Goal: Task Accomplishment & Management: Manage account settings

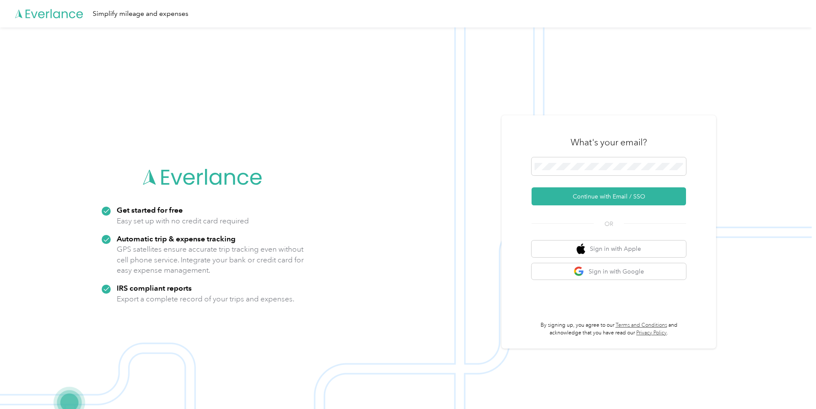
click at [588, 195] on button "Continue with Email / SSO" at bounding box center [609, 197] width 155 height 18
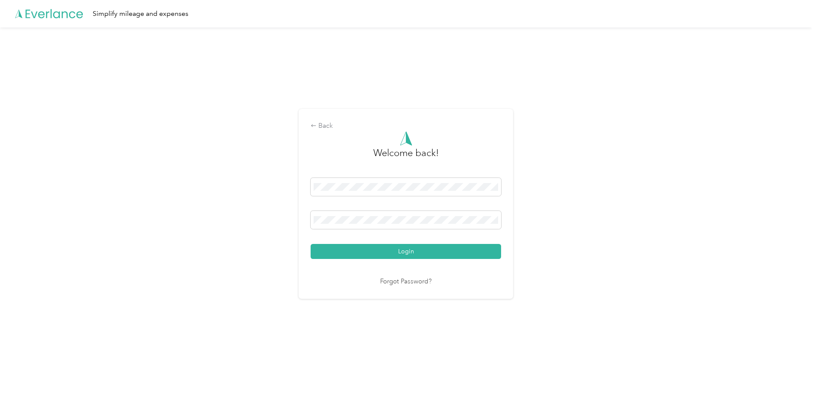
click at [412, 252] on button "Login" at bounding box center [406, 251] width 191 height 15
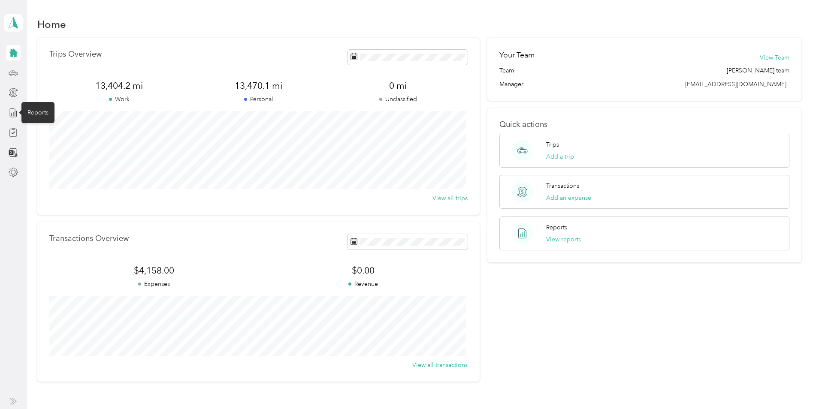
click at [16, 115] on icon at bounding box center [13, 112] width 9 height 9
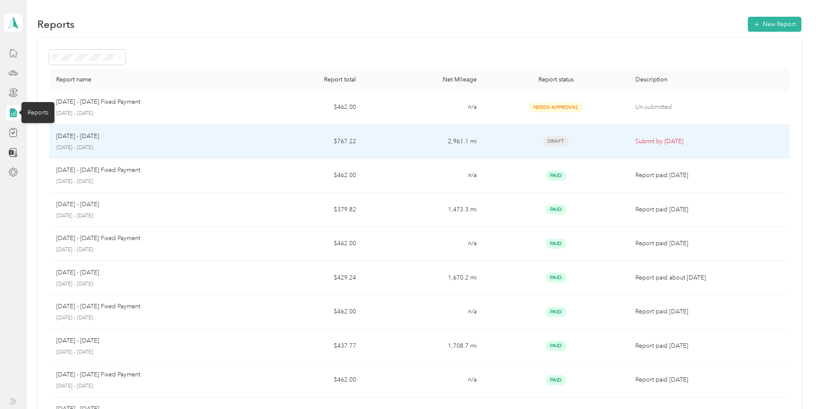
click at [77, 141] on div "[DATE] - [DATE] [DATE] - [DATE]" at bounding box center [145, 142] width 179 height 20
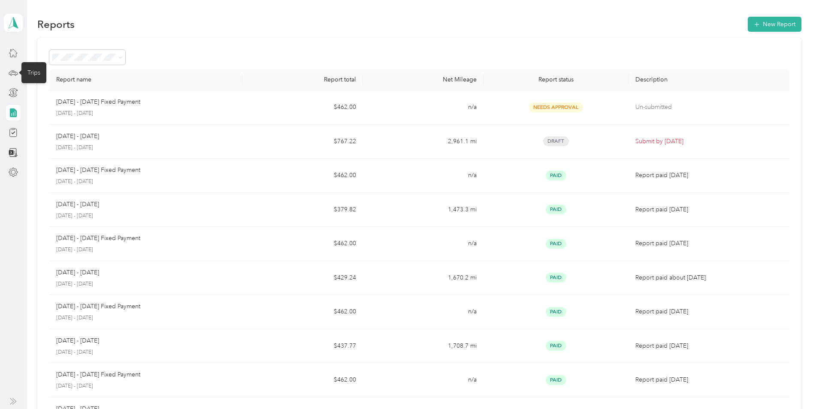
click at [13, 73] on icon at bounding box center [13, 72] width 9 height 9
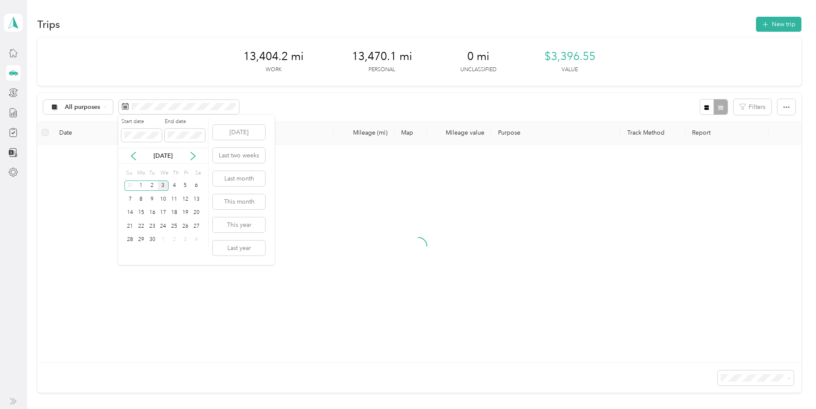
click at [134, 158] on icon at bounding box center [133, 156] width 9 height 9
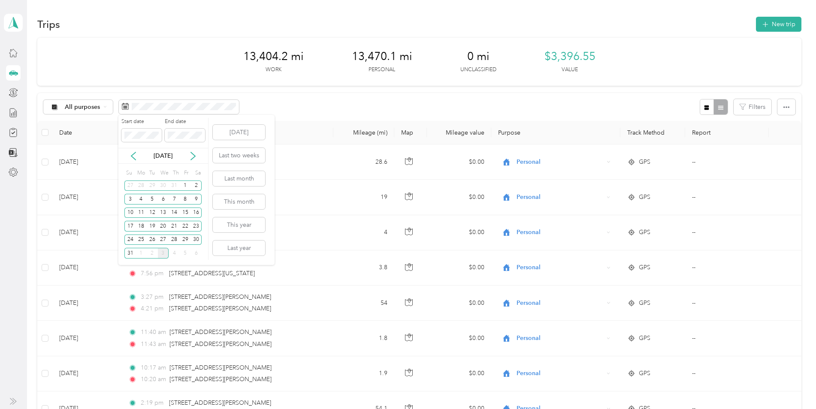
click at [187, 185] on div "1" at bounding box center [185, 186] width 11 height 11
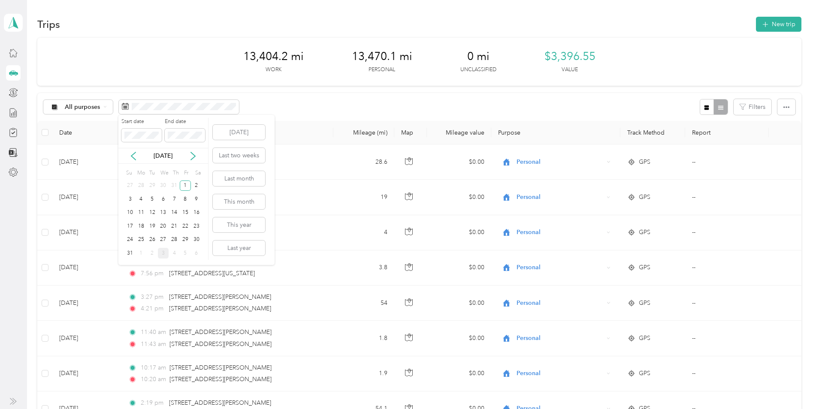
click at [130, 252] on div "31" at bounding box center [129, 253] width 11 height 11
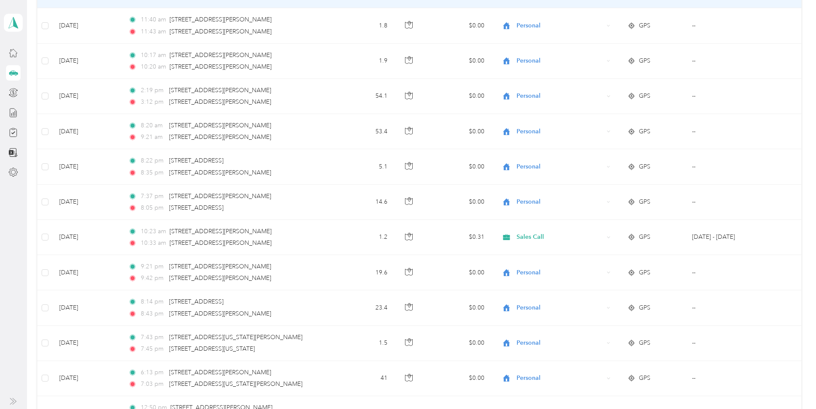
scroll to position [215, 0]
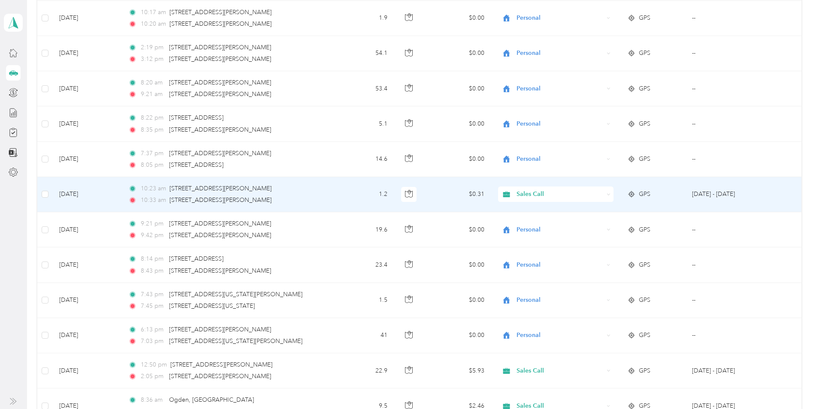
click at [542, 196] on span "Sales Call" at bounding box center [561, 194] width 88 height 9
click at [534, 224] on span "Personal" at bounding box center [563, 223] width 88 height 9
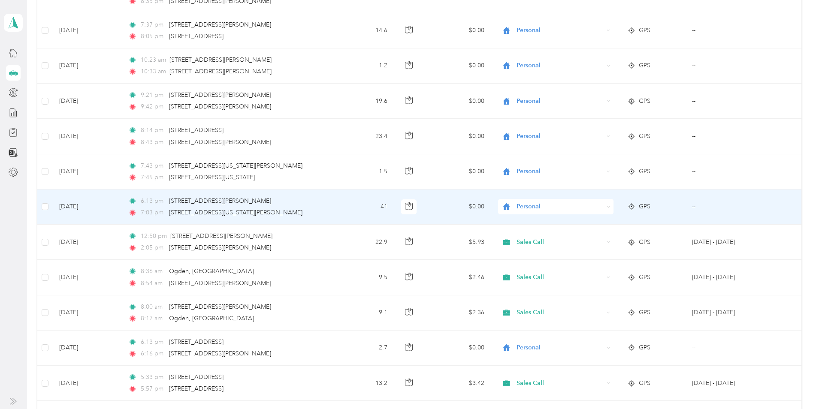
scroll to position [386, 0]
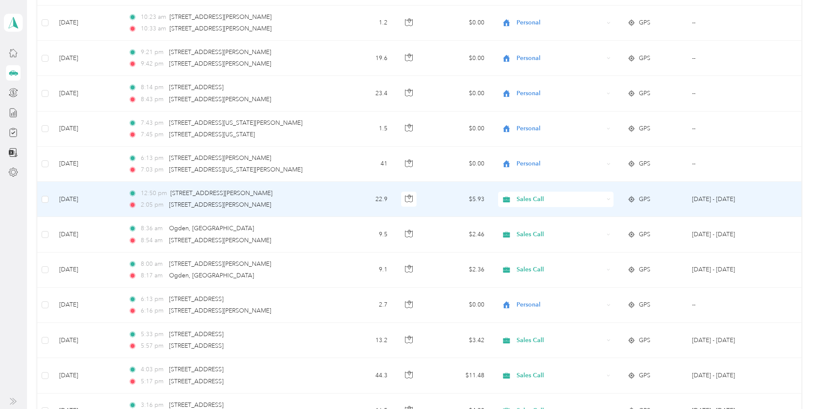
click at [528, 203] on span "Sales Call" at bounding box center [561, 199] width 88 height 9
click at [525, 231] on li "Personal" at bounding box center [554, 229] width 115 height 15
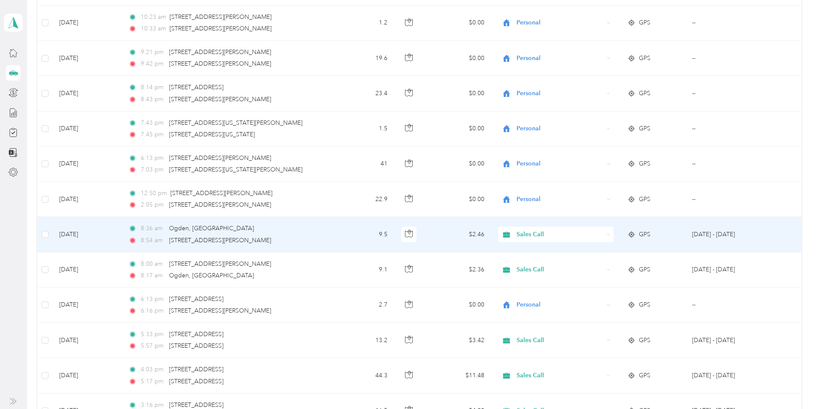
click at [526, 235] on span "Sales Call" at bounding box center [561, 234] width 88 height 9
click at [523, 266] on span "Personal" at bounding box center [563, 265] width 88 height 9
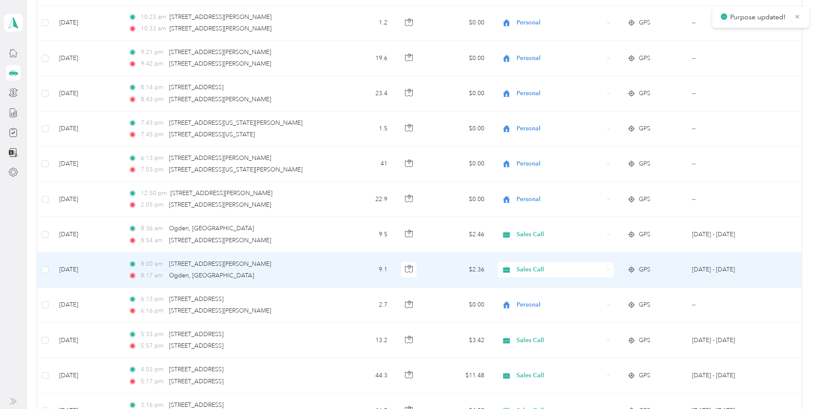
click at [523, 268] on span "Sales Call" at bounding box center [561, 269] width 88 height 9
click at [524, 302] on li "Personal" at bounding box center [554, 300] width 115 height 15
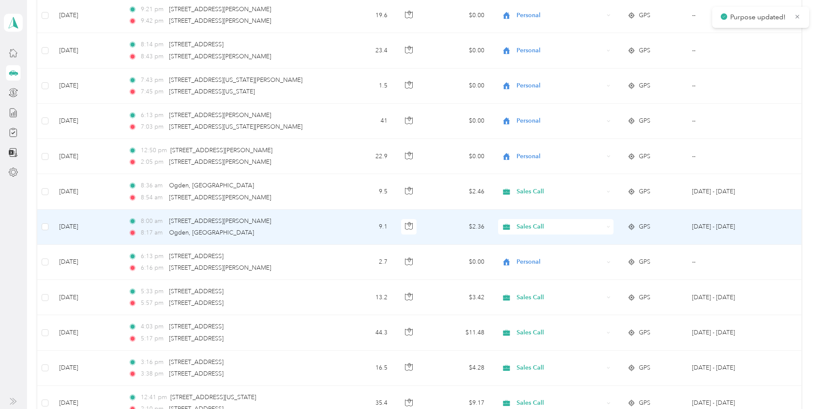
scroll to position [472, 0]
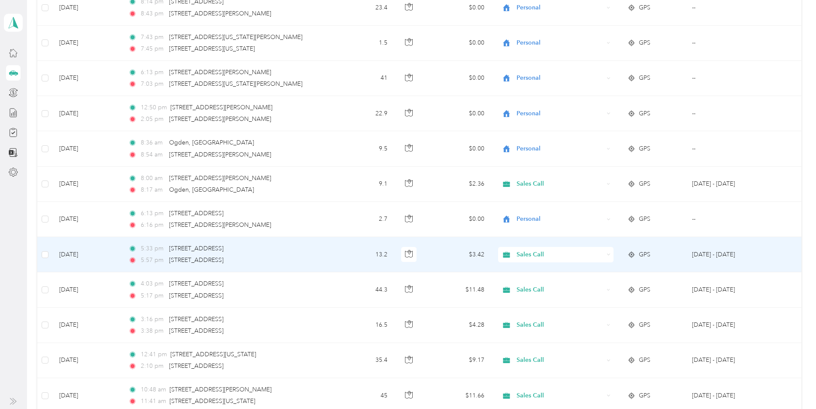
click at [518, 254] on span "Sales Call" at bounding box center [561, 254] width 88 height 9
click at [521, 282] on span "Personal" at bounding box center [563, 286] width 88 height 9
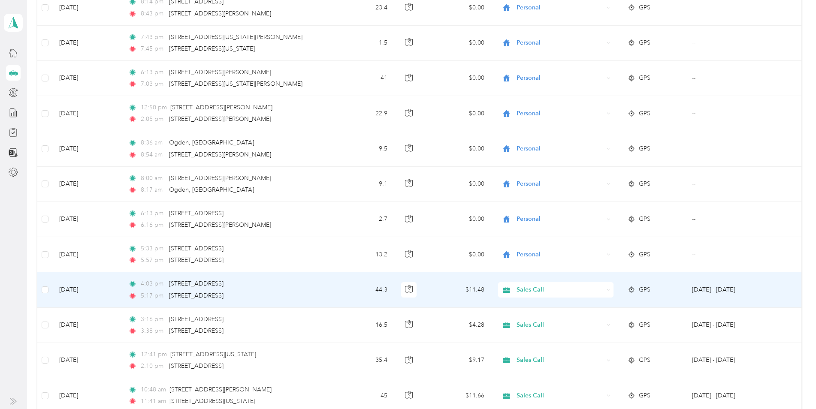
click at [525, 288] on span "Sales Call" at bounding box center [561, 289] width 88 height 9
click at [521, 320] on span "Personal" at bounding box center [563, 320] width 88 height 9
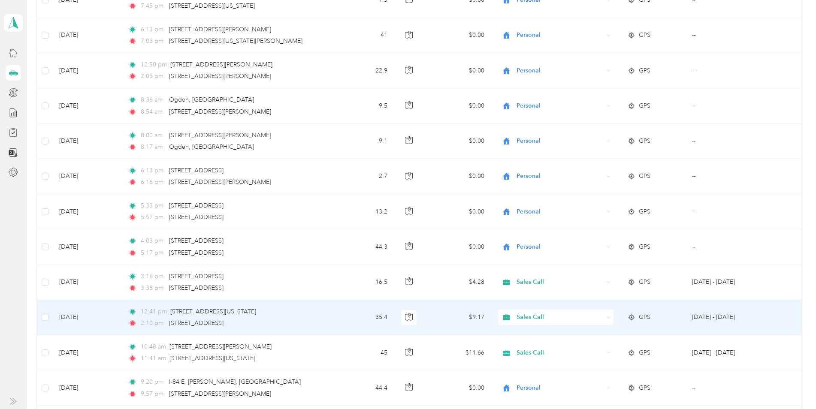
scroll to position [558, 0]
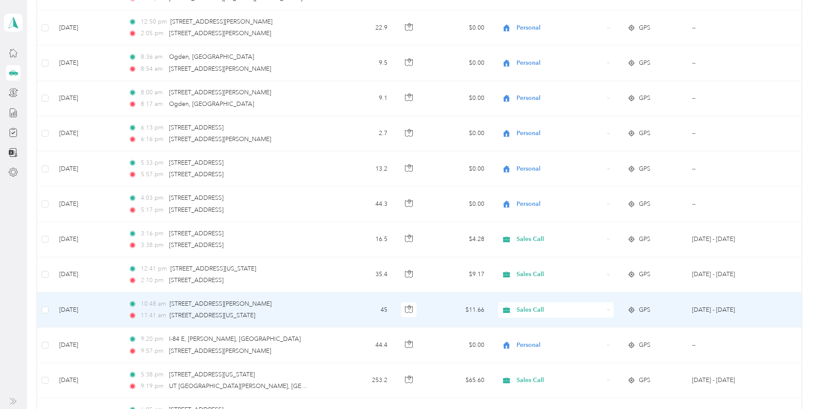
click at [531, 310] on span "Sales Call" at bounding box center [561, 310] width 88 height 9
click at [533, 345] on li "Personal" at bounding box center [554, 338] width 115 height 15
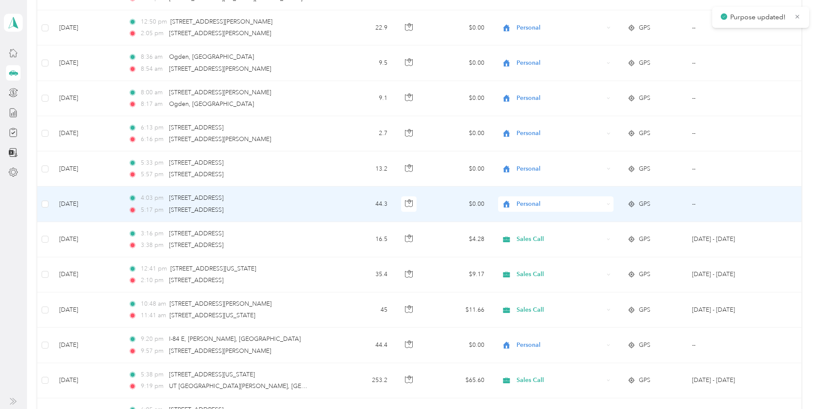
click at [527, 204] on span "Personal" at bounding box center [561, 204] width 88 height 9
click at [526, 223] on li "Sales Call" at bounding box center [554, 220] width 115 height 15
click at [521, 204] on span "Personal" at bounding box center [561, 204] width 88 height 9
click at [522, 214] on li "Sales Call" at bounding box center [554, 219] width 115 height 15
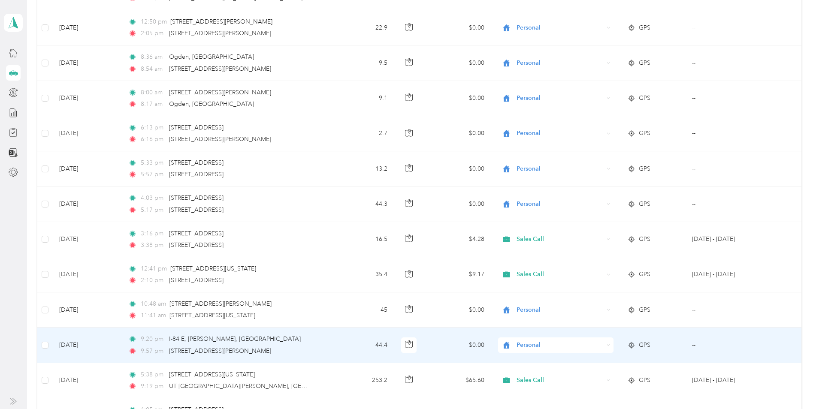
scroll to position [601, 0]
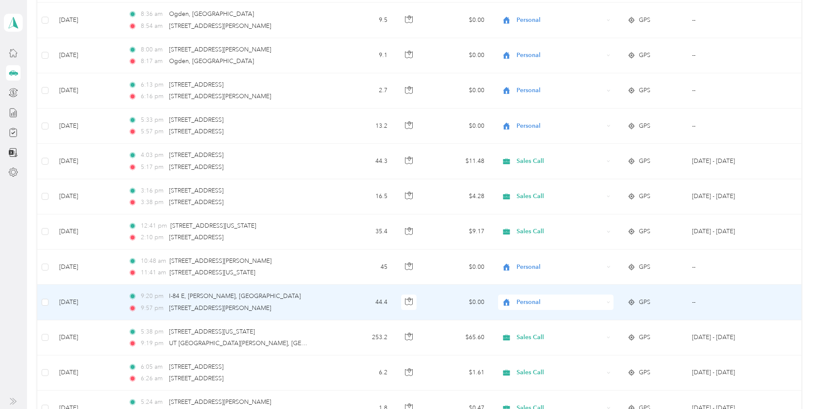
click at [528, 302] on span "Personal" at bounding box center [561, 302] width 88 height 9
click at [530, 318] on span "Sales Call" at bounding box center [563, 315] width 88 height 9
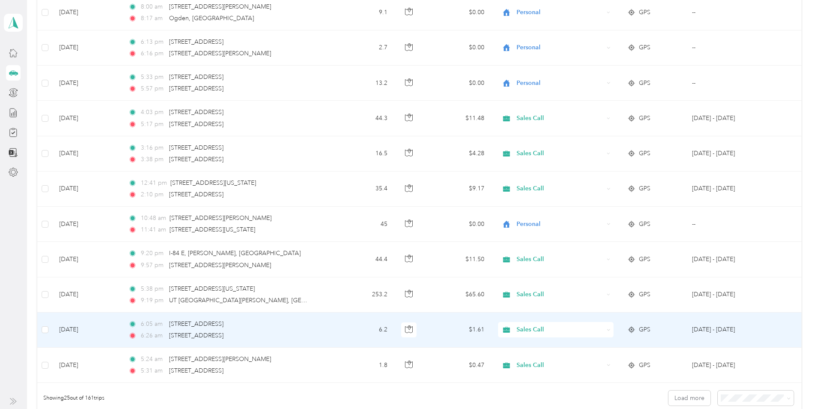
scroll to position [687, 0]
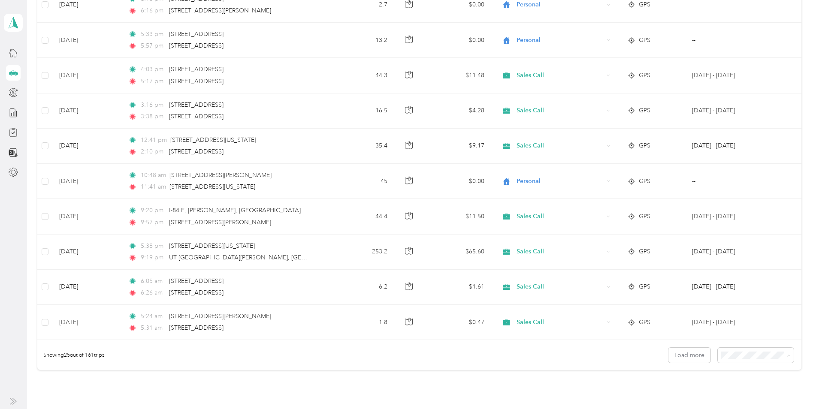
click at [744, 402] on span "100 per load" at bounding box center [739, 401] width 35 height 7
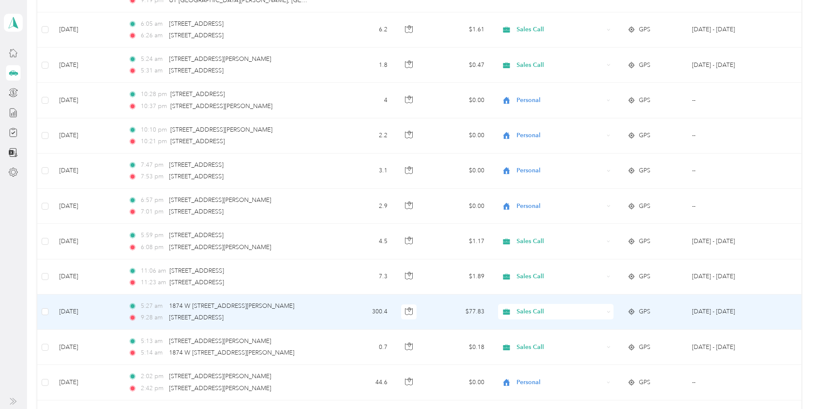
scroll to position [987, 0]
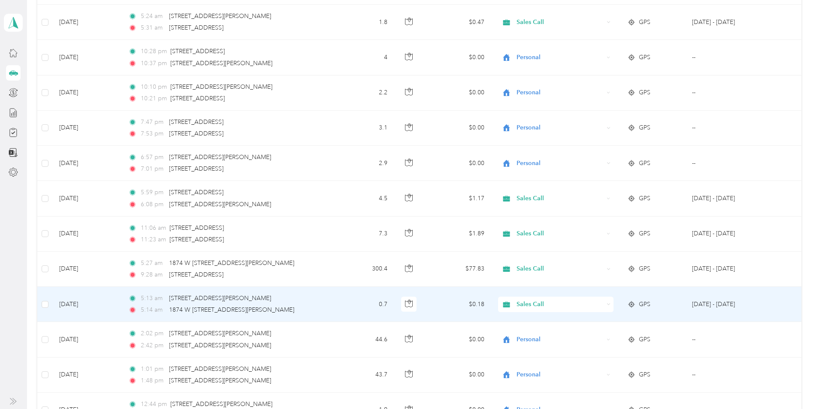
click at [540, 308] on span "Sales Call" at bounding box center [561, 304] width 88 height 9
click at [534, 338] on li "Personal" at bounding box center [554, 335] width 115 height 15
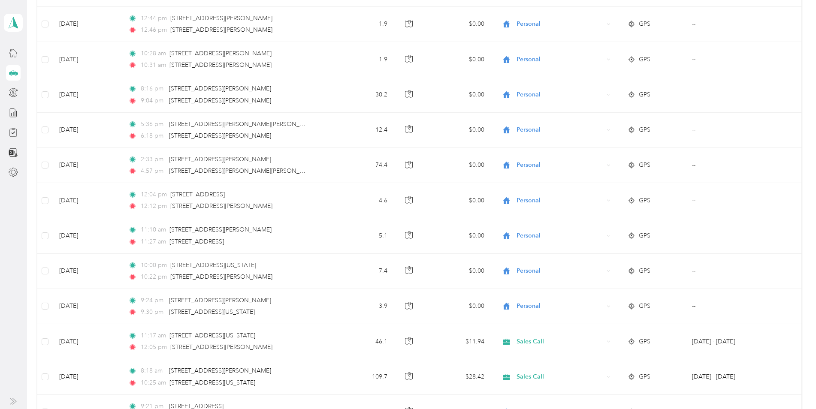
scroll to position [1416, 0]
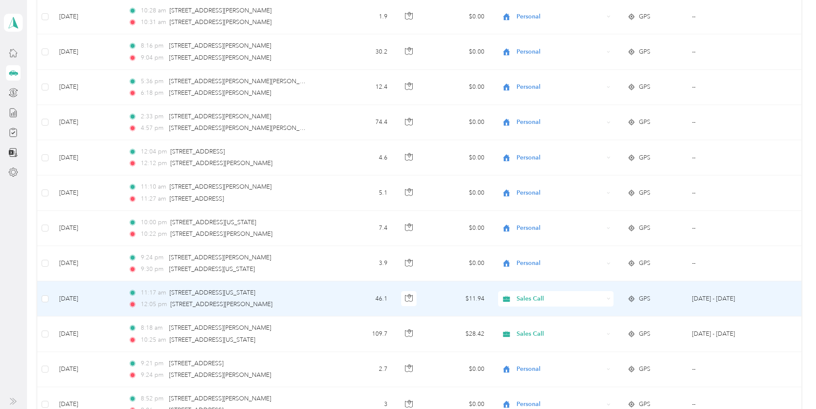
click at [522, 299] on span "Sales Call" at bounding box center [561, 298] width 88 height 9
click at [529, 329] on span "Personal" at bounding box center [563, 330] width 88 height 9
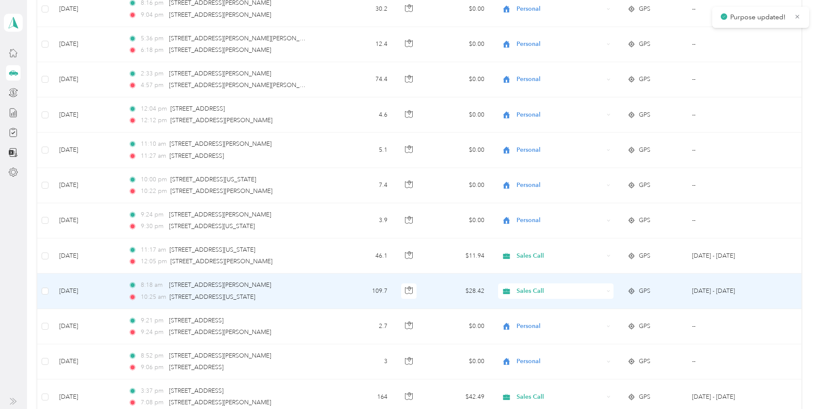
click at [531, 294] on span "Sales Call" at bounding box center [561, 291] width 88 height 9
click at [529, 319] on span "Personal" at bounding box center [563, 322] width 88 height 9
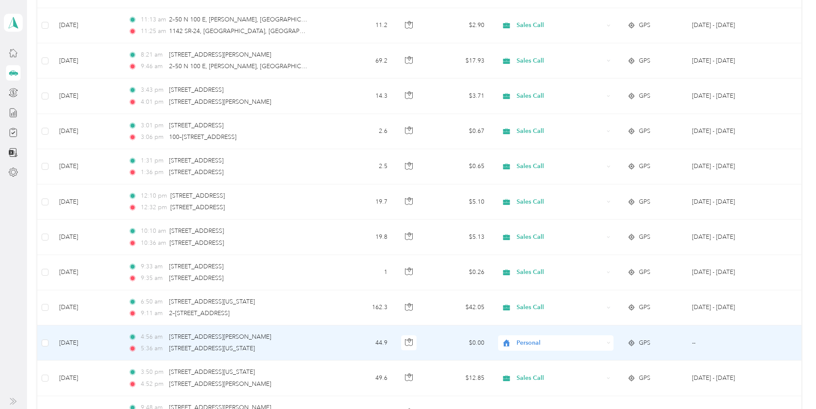
scroll to position [2404, 0]
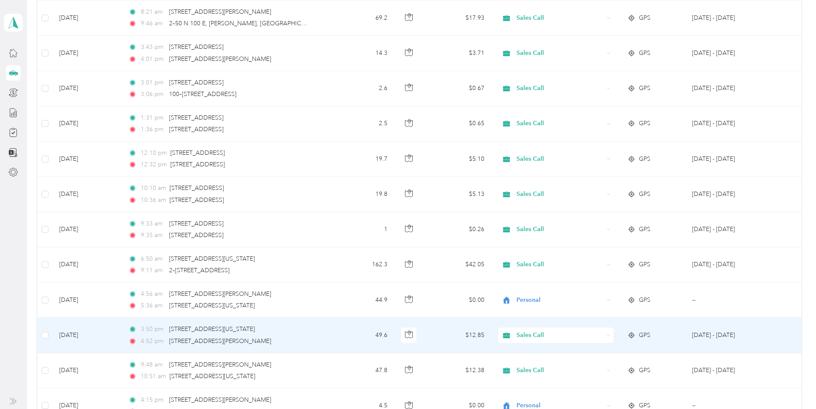
click at [519, 335] on span "Sales Call" at bounding box center [561, 335] width 88 height 9
click at [526, 364] on span "Personal" at bounding box center [563, 366] width 88 height 9
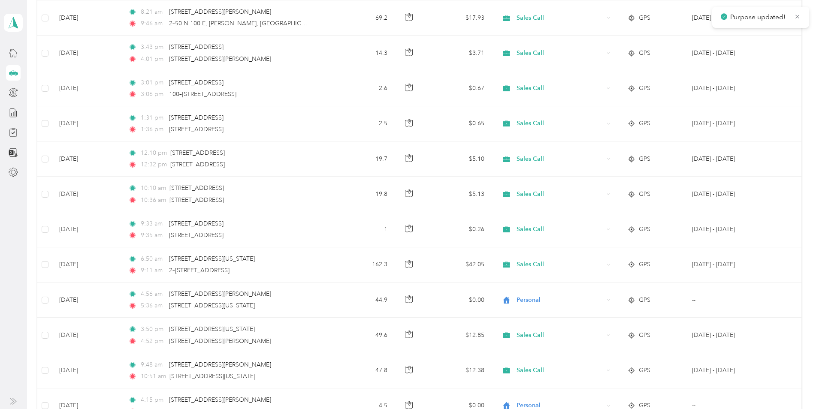
scroll to position [2490, 0]
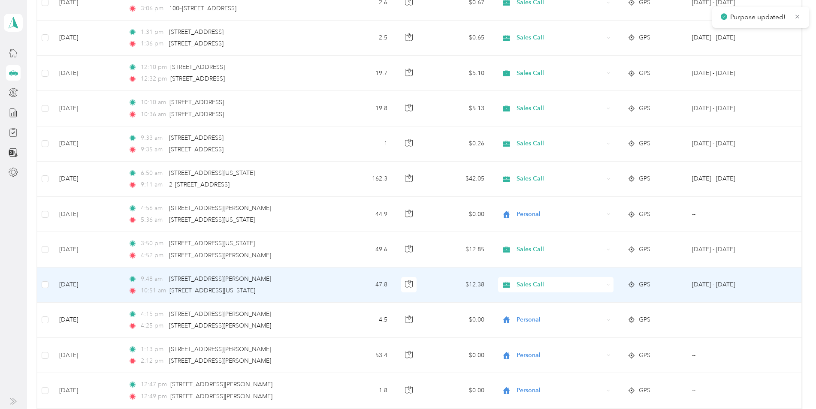
click at [528, 285] on span "Sales Call" at bounding box center [561, 284] width 88 height 9
click at [536, 315] on span "Personal" at bounding box center [563, 316] width 88 height 9
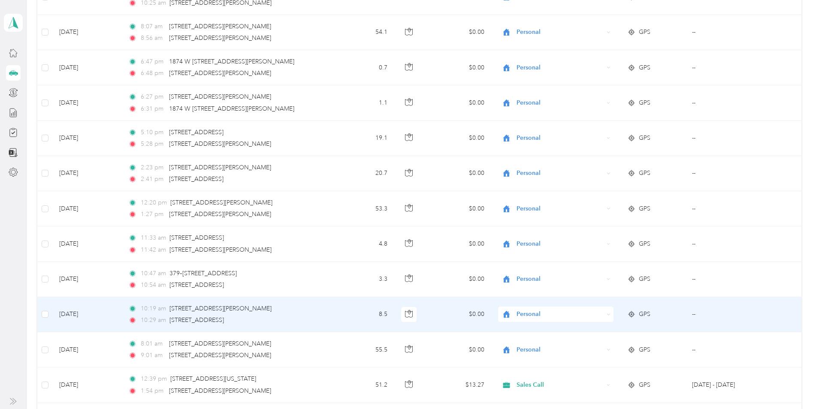
scroll to position [3005, 0]
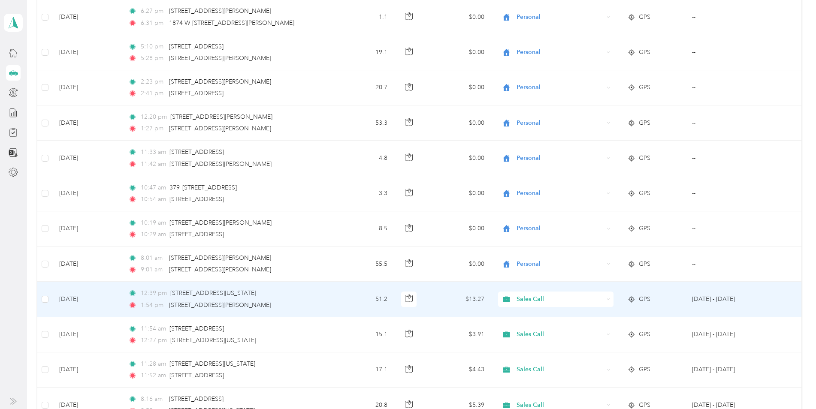
click at [530, 302] on span "Sales Call" at bounding box center [561, 299] width 88 height 9
click at [529, 327] on span "Personal" at bounding box center [563, 330] width 88 height 9
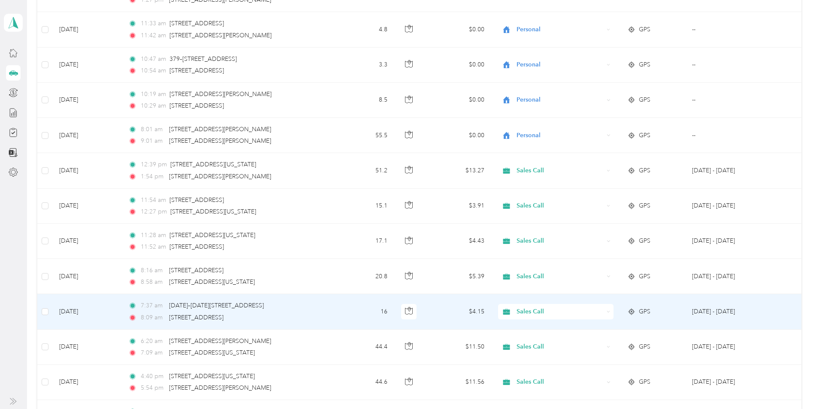
scroll to position [3176, 0]
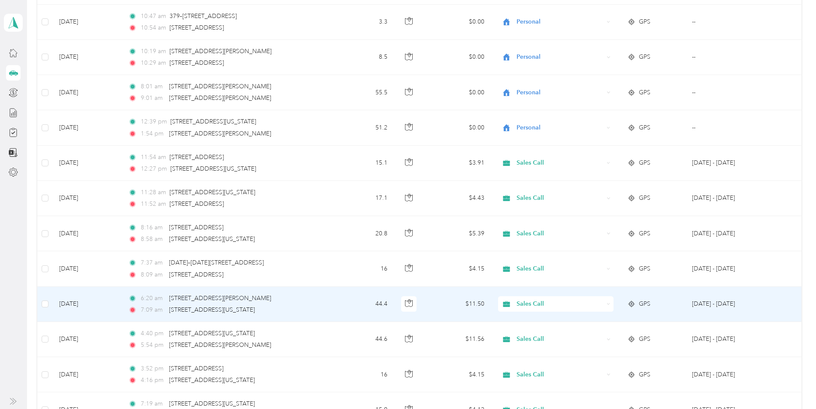
click at [520, 309] on div "Sales Call" at bounding box center [555, 304] width 115 height 15
click at [521, 332] on span "Personal" at bounding box center [563, 335] width 88 height 9
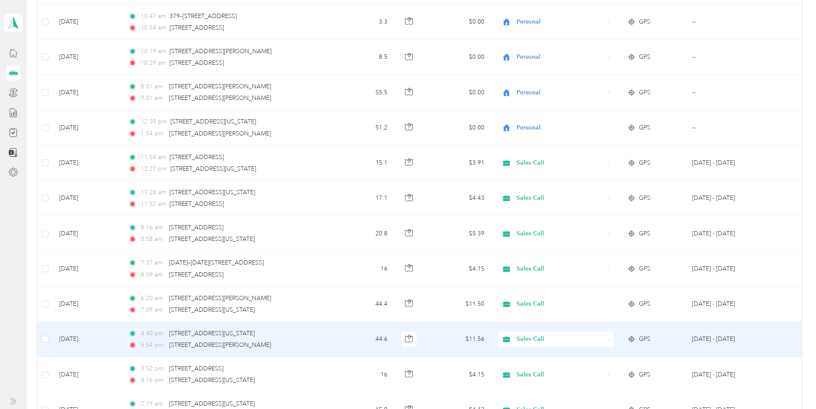
click at [521, 339] on span "Sales Call" at bounding box center [561, 339] width 88 height 9
click at [526, 367] on span "Personal" at bounding box center [563, 370] width 88 height 9
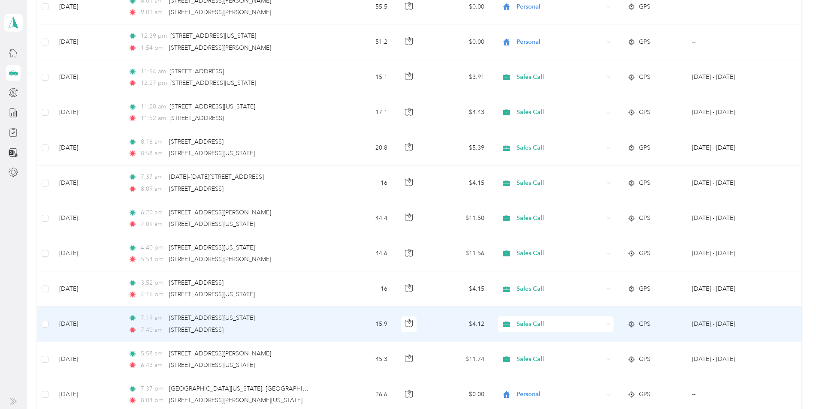
scroll to position [3305, 0]
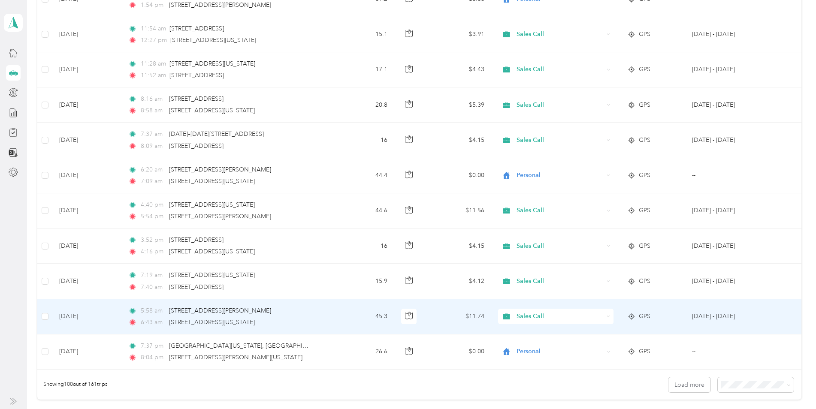
click at [525, 324] on div "Sales Call" at bounding box center [555, 316] width 115 height 15
click at [528, 348] on span "Personal" at bounding box center [563, 344] width 88 height 9
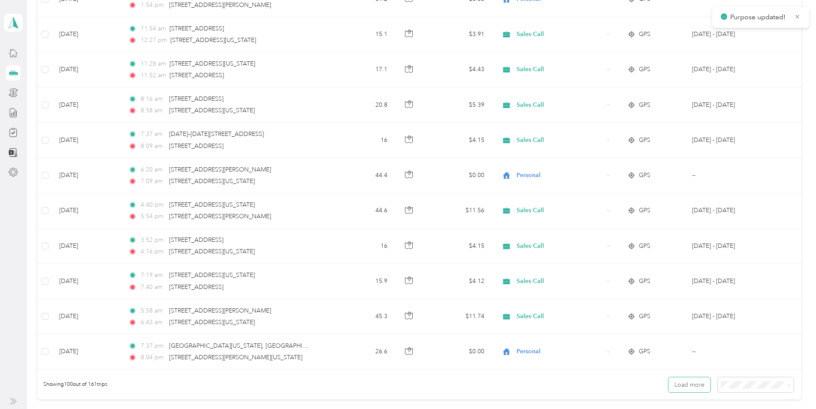
click at [694, 388] on button "Load more" at bounding box center [690, 385] width 42 height 15
click at [688, 384] on button "Load more" at bounding box center [690, 385] width 42 height 15
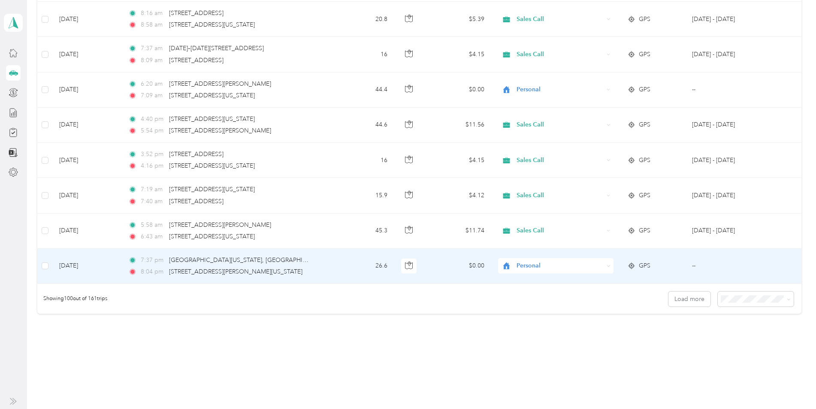
scroll to position [3415, 0]
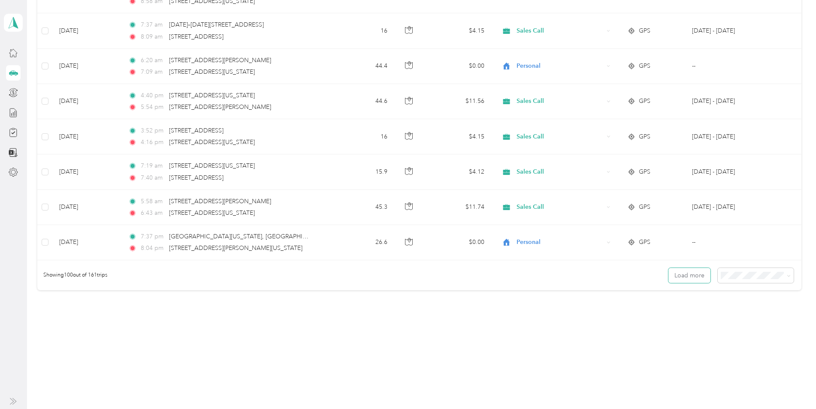
click at [685, 274] on button "Load more" at bounding box center [690, 275] width 42 height 15
click at [787, 278] on span at bounding box center [789, 275] width 4 height 7
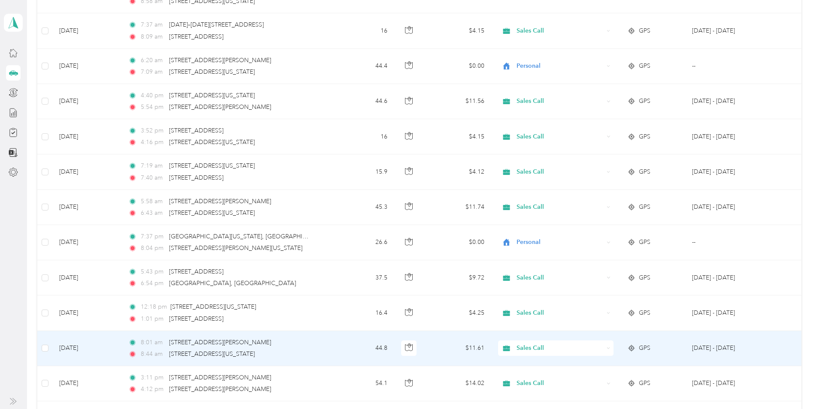
click at [524, 348] on span "Sales Call" at bounding box center [561, 348] width 88 height 9
click at [534, 379] on span "Personal" at bounding box center [563, 379] width 88 height 9
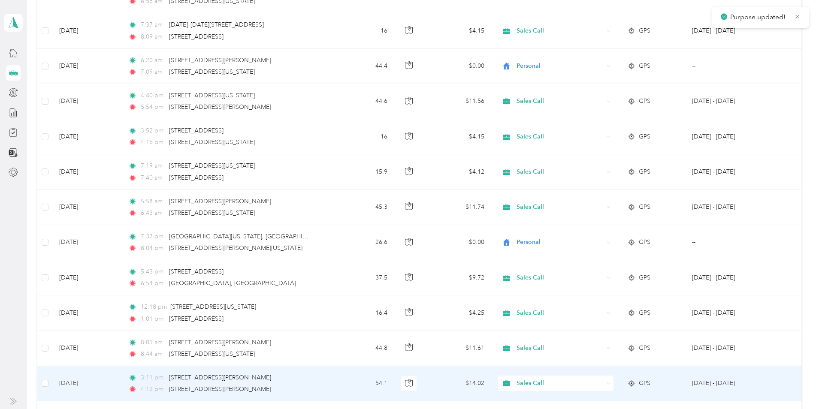
scroll to position [3457, 0]
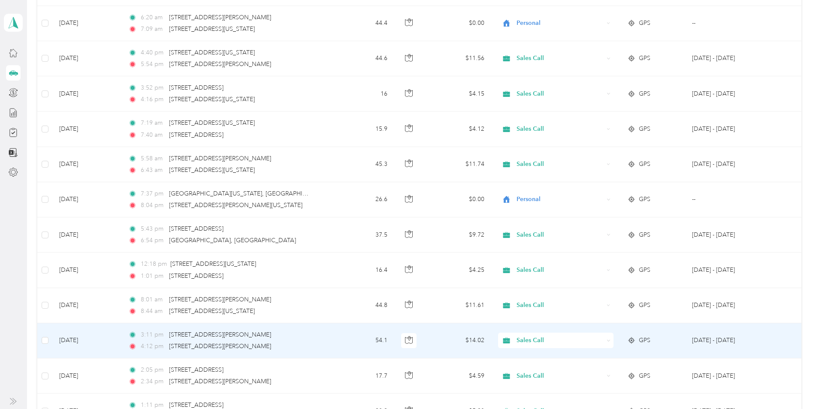
click at [529, 343] on span "Sales Call" at bounding box center [561, 340] width 88 height 9
click at [534, 374] on li "Personal" at bounding box center [554, 371] width 115 height 15
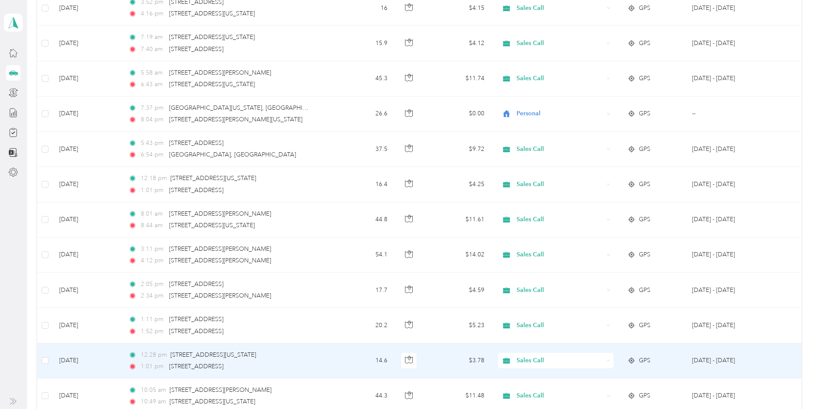
scroll to position [3586, 0]
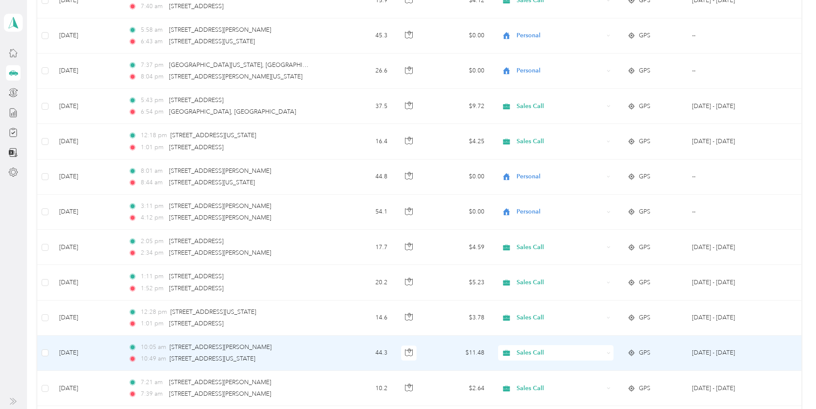
click at [526, 352] on span "Sales Call" at bounding box center [561, 353] width 88 height 9
click at [533, 388] on li "Personal" at bounding box center [554, 384] width 115 height 15
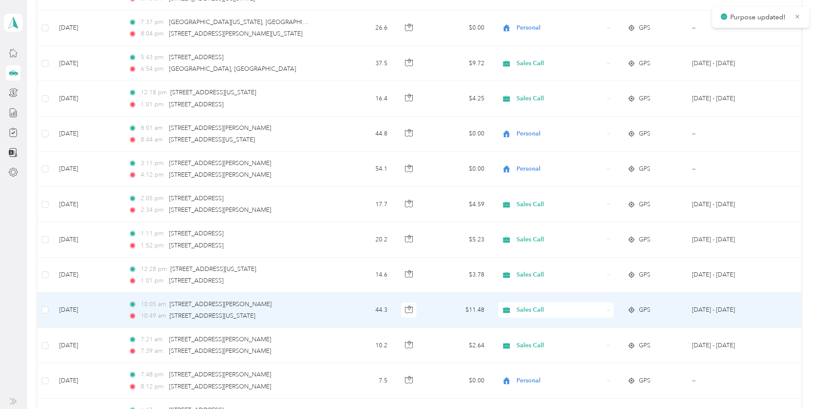
scroll to position [3672, 0]
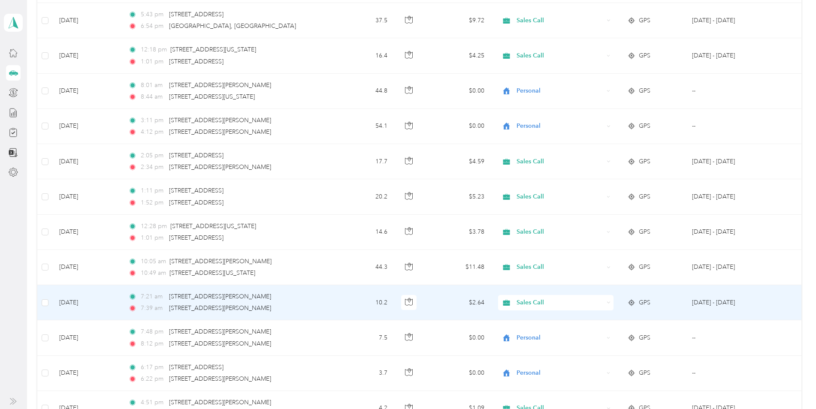
click at [519, 308] on div "Sales Call" at bounding box center [555, 302] width 115 height 15
click at [525, 335] on span "Personal" at bounding box center [563, 331] width 88 height 9
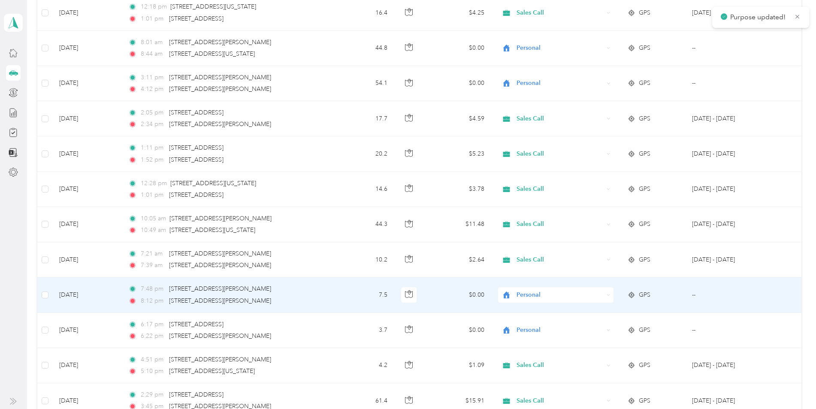
scroll to position [3758, 0]
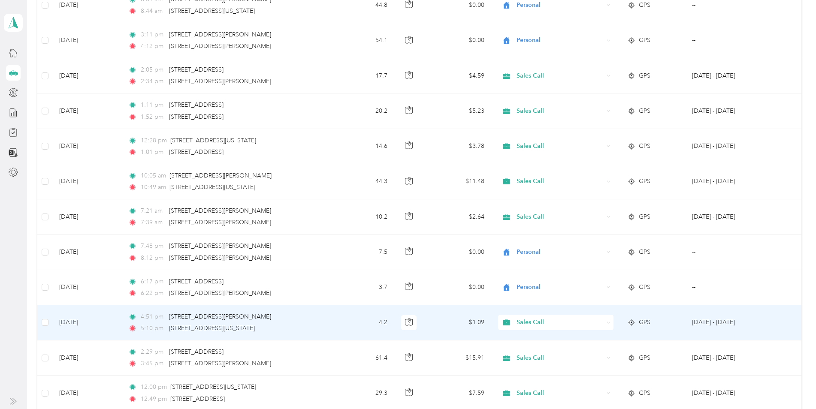
click at [526, 325] on span "Sales Call" at bounding box center [561, 322] width 88 height 9
click at [528, 354] on span "Personal" at bounding box center [563, 353] width 88 height 9
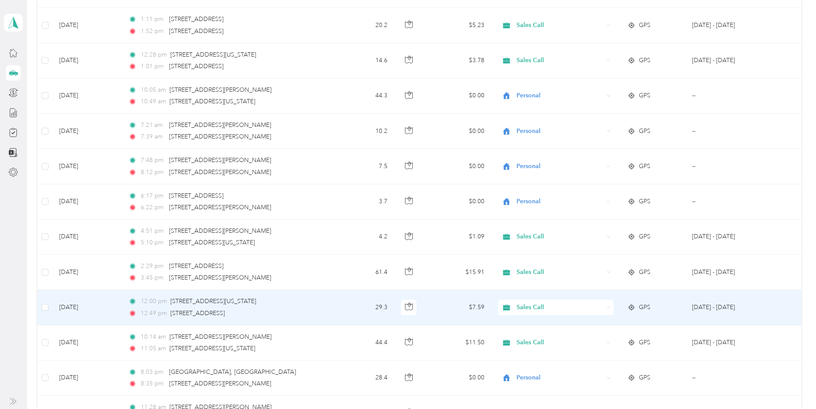
scroll to position [3887, 0]
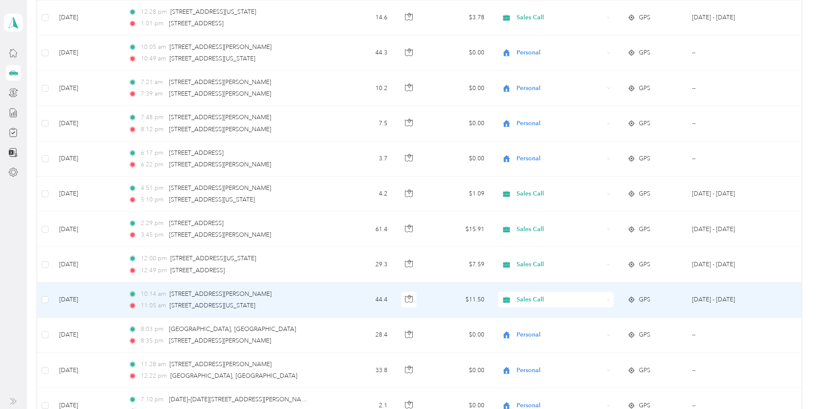
click at [524, 302] on span "Sales Call" at bounding box center [561, 299] width 88 height 9
click at [528, 331] on span "Personal" at bounding box center [563, 328] width 88 height 9
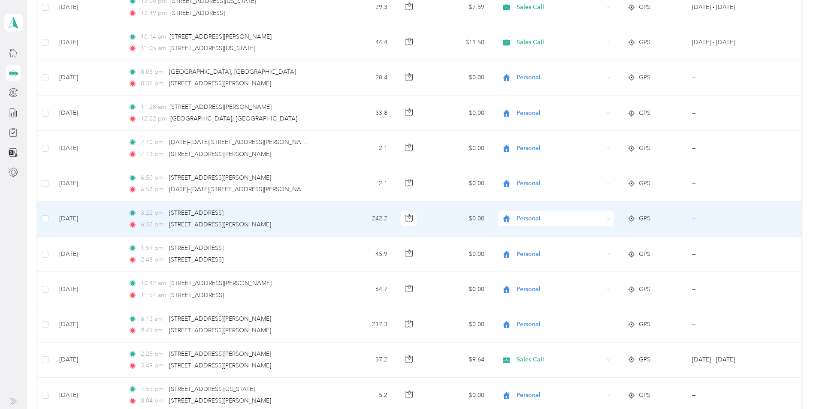
scroll to position [4187, 0]
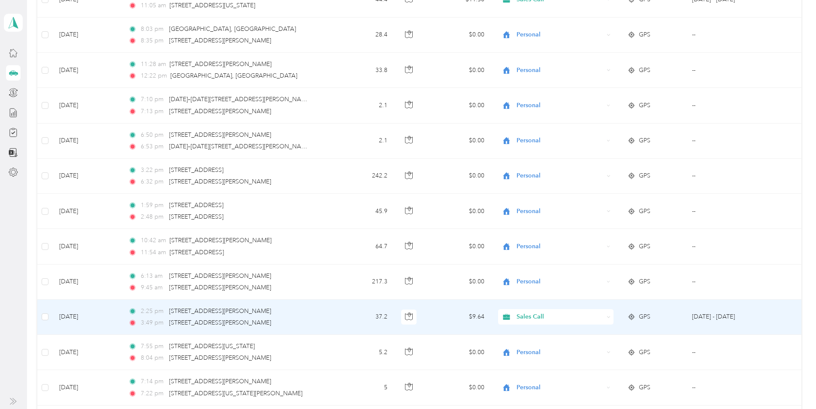
click at [522, 321] on span "Sales Call" at bounding box center [561, 316] width 88 height 9
click at [522, 348] on span "Personal" at bounding box center [563, 348] width 88 height 9
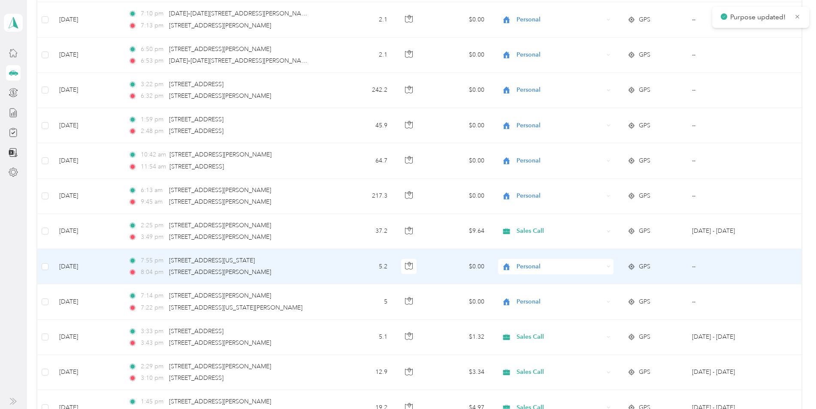
scroll to position [4316, 0]
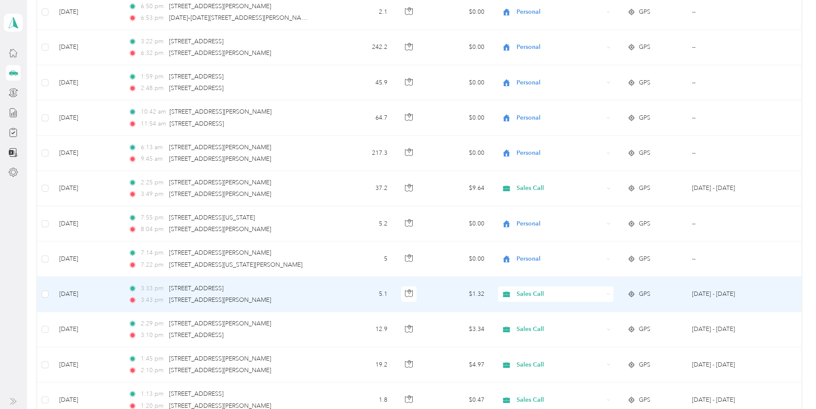
click at [520, 301] on div "Sales Call" at bounding box center [555, 294] width 115 height 15
click at [526, 325] on span "Personal" at bounding box center [563, 325] width 88 height 9
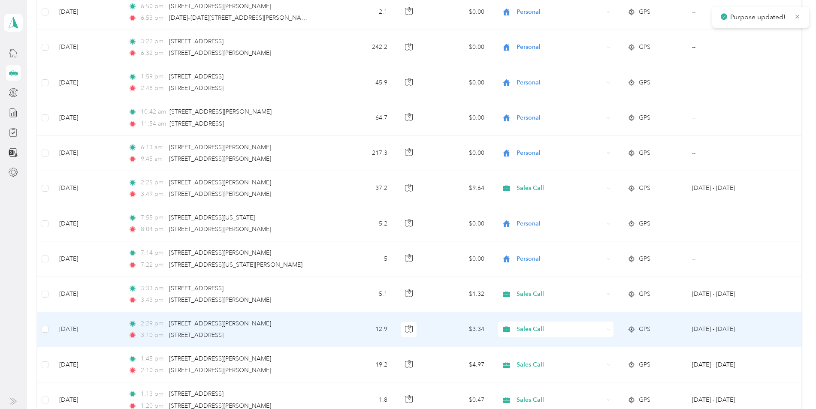
click at [524, 333] on span "Sales Call" at bounding box center [561, 329] width 88 height 9
click at [527, 361] on li "Personal" at bounding box center [554, 360] width 115 height 15
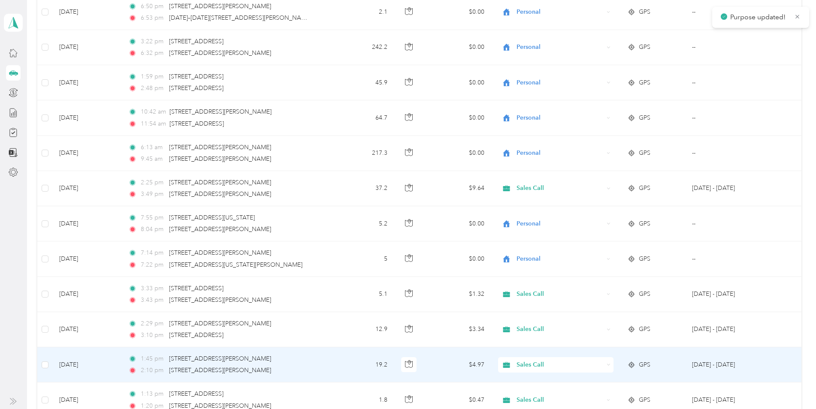
scroll to position [4359, 0]
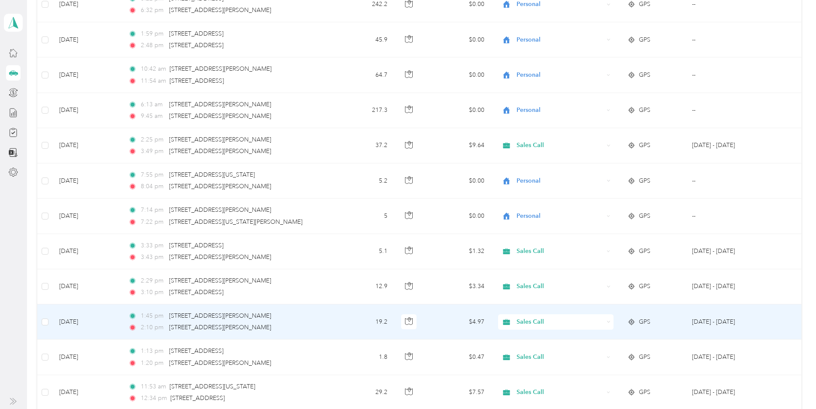
click at [528, 324] on span "Sales Call" at bounding box center [561, 322] width 88 height 9
click at [529, 352] on span "Personal" at bounding box center [563, 352] width 88 height 9
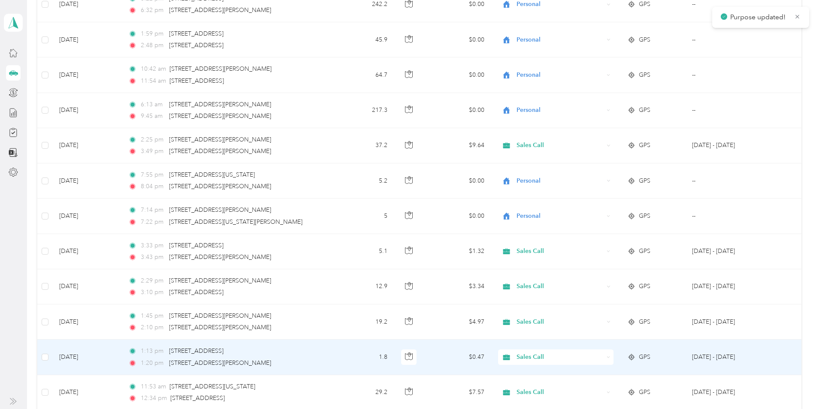
click at [529, 355] on span "Sales Call" at bounding box center [561, 357] width 88 height 9
click at [528, 389] on span "Personal" at bounding box center [563, 388] width 88 height 9
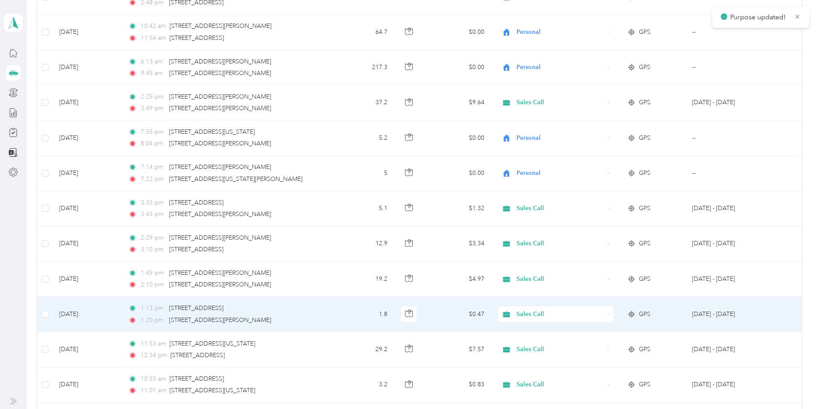
scroll to position [4445, 0]
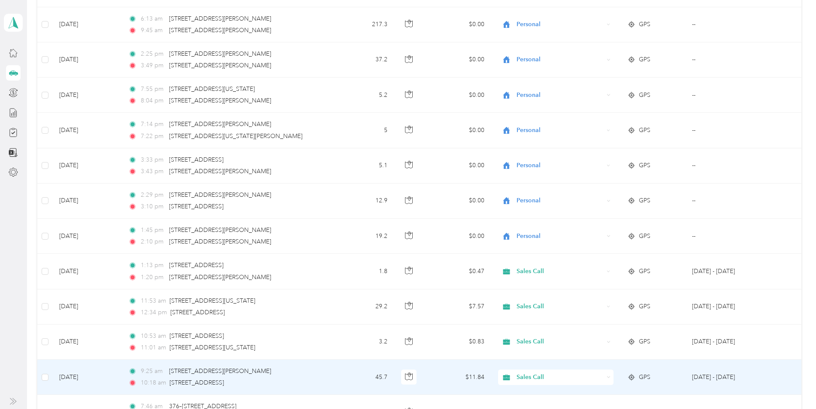
click at [529, 381] on span "Sales Call" at bounding box center [561, 377] width 88 height 9
click at [531, 363] on li "Personal" at bounding box center [554, 361] width 115 height 15
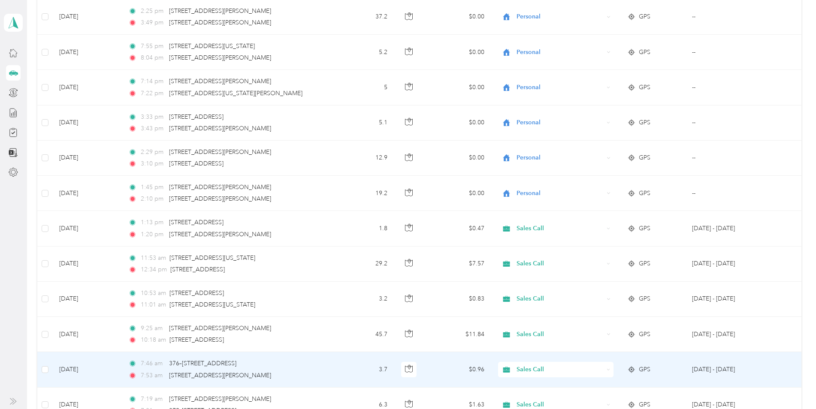
scroll to position [4531, 0]
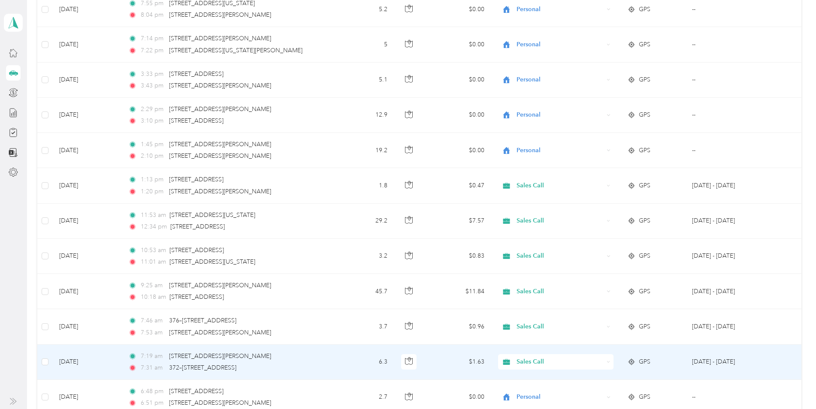
click at [529, 362] on span "Sales Call" at bounding box center [561, 362] width 88 height 9
click at [533, 391] on span "Personal" at bounding box center [563, 389] width 88 height 9
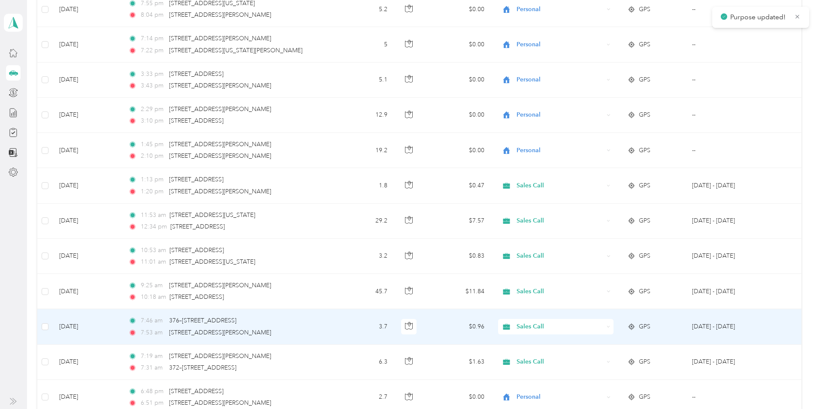
click at [537, 331] on span "Sales Call" at bounding box center [561, 326] width 88 height 9
click at [531, 359] on li "Personal" at bounding box center [554, 358] width 115 height 15
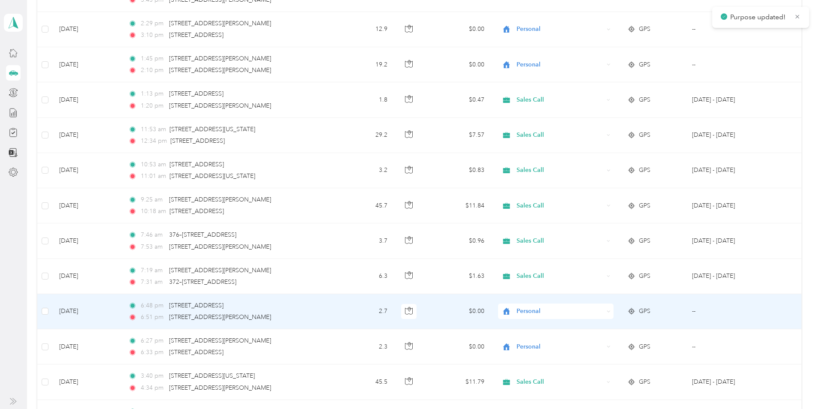
scroll to position [4659, 0]
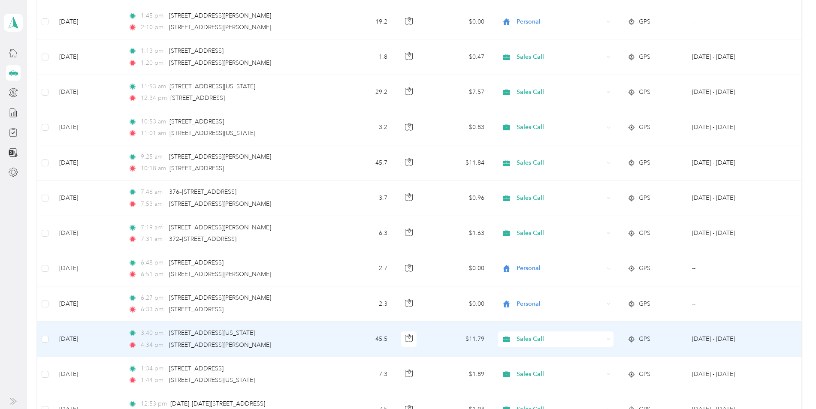
click at [528, 341] on span "Sales Call" at bounding box center [561, 339] width 88 height 9
click at [528, 373] on li "Personal" at bounding box center [554, 368] width 115 height 15
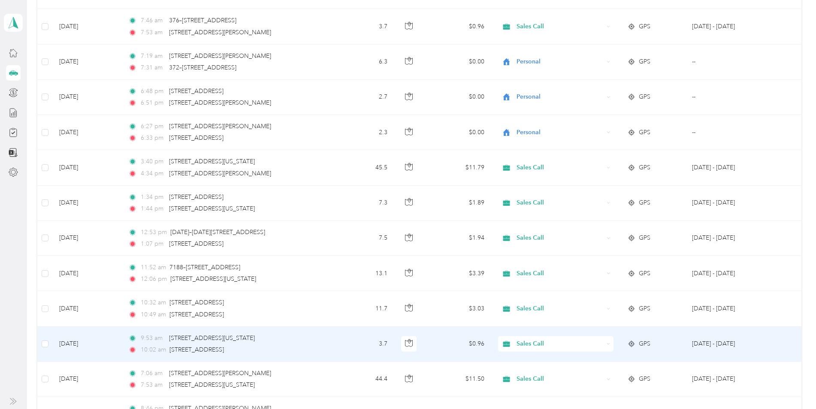
scroll to position [4874, 0]
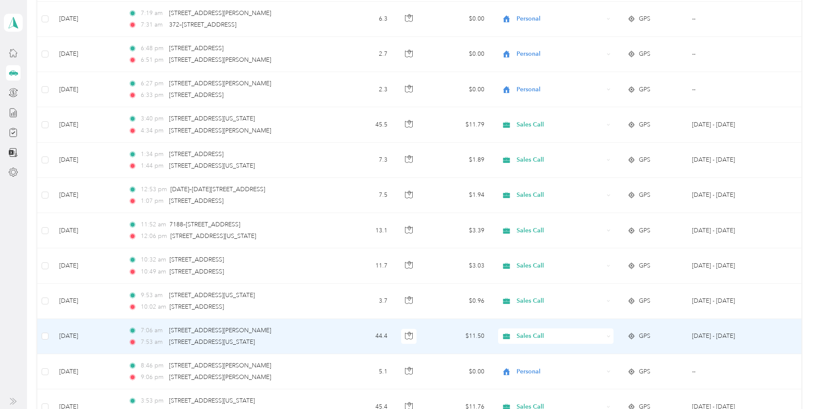
click at [525, 337] on span "Sales Call" at bounding box center [561, 336] width 88 height 9
click at [527, 365] on span "Personal" at bounding box center [563, 367] width 88 height 9
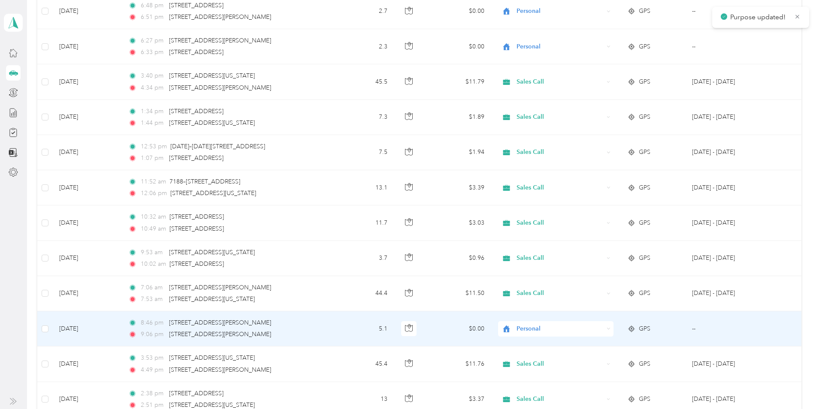
scroll to position [4960, 0]
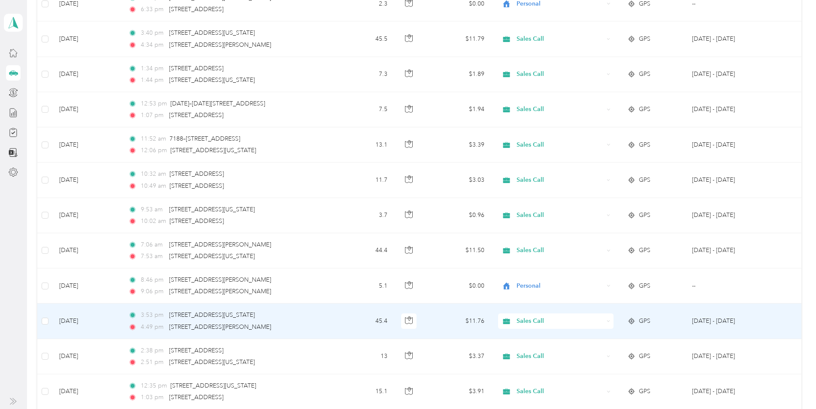
click at [531, 325] on span "Sales Call" at bounding box center [561, 321] width 88 height 9
click at [533, 354] on li "Personal" at bounding box center [554, 352] width 115 height 15
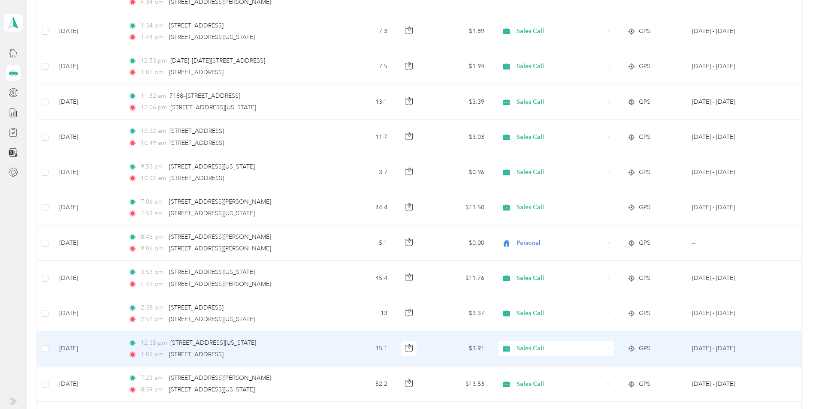
scroll to position [5046, 0]
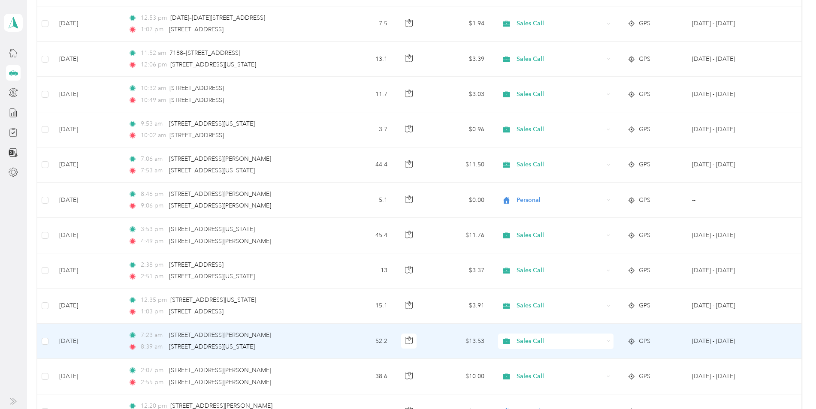
click at [533, 346] on div "Sales Call" at bounding box center [555, 341] width 115 height 15
click at [533, 372] on span "Personal" at bounding box center [563, 371] width 88 height 9
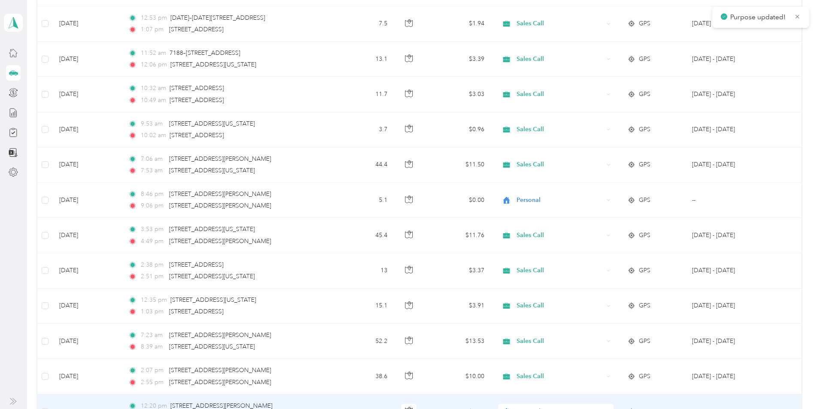
scroll to position [5089, 0]
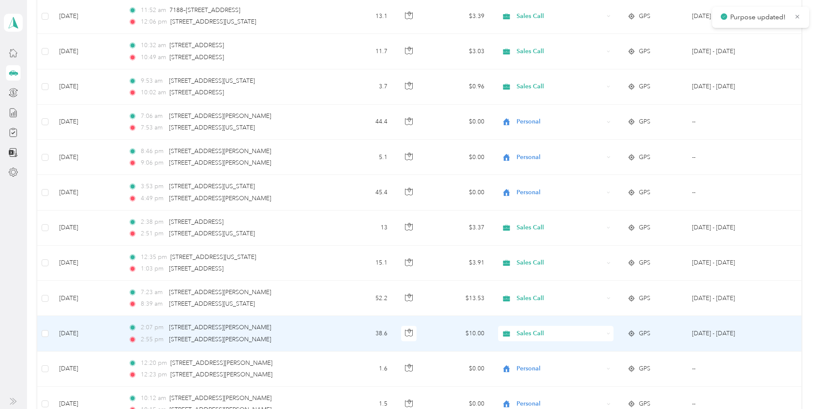
click at [531, 337] on span "Sales Call" at bounding box center [561, 333] width 88 height 9
click at [532, 365] on span "Personal" at bounding box center [563, 365] width 88 height 9
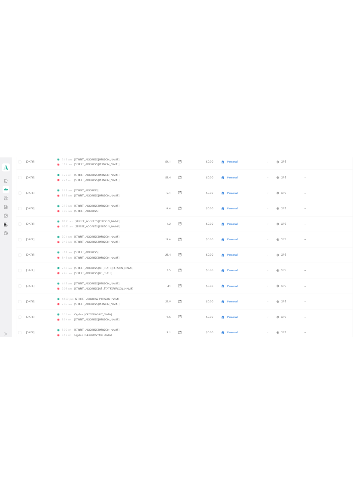
scroll to position [0, 0]
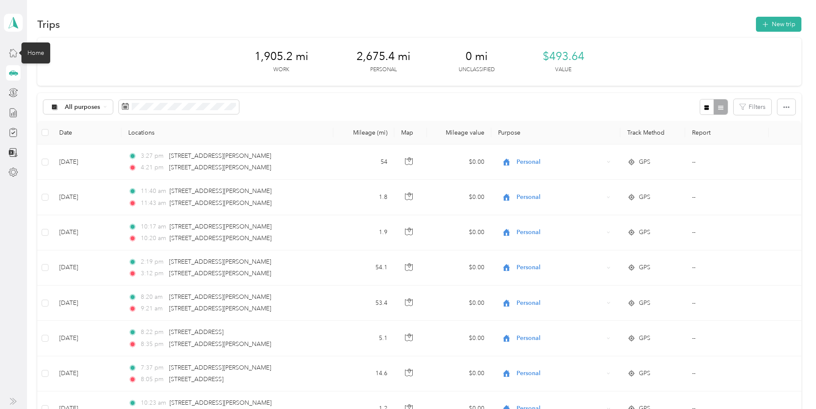
click at [14, 57] on icon at bounding box center [13, 53] width 8 height 8
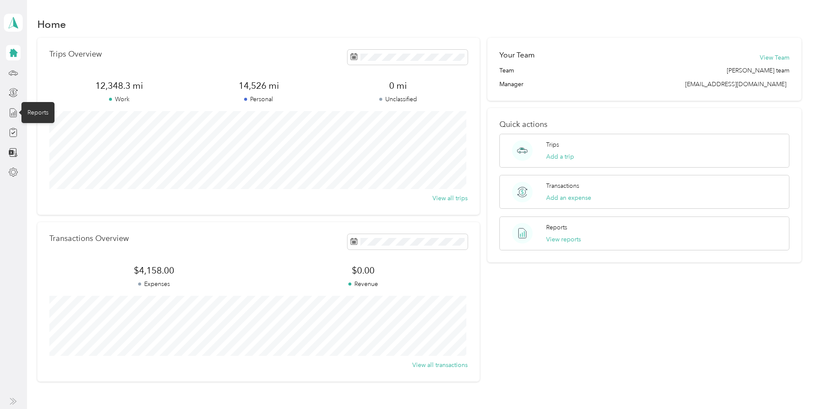
click at [14, 113] on icon at bounding box center [13, 112] width 9 height 9
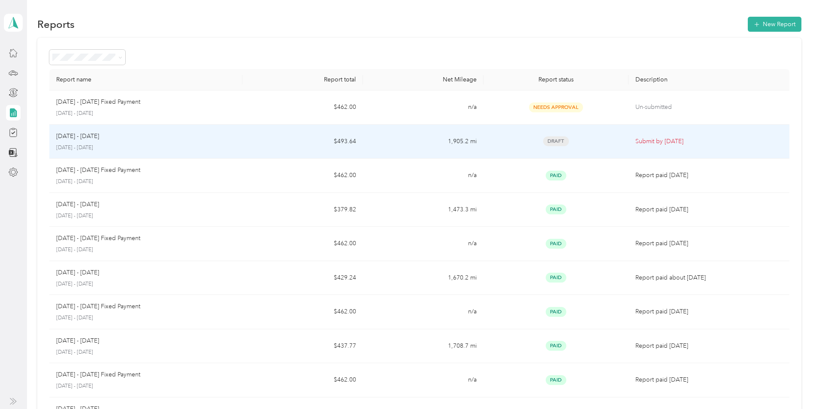
click at [107, 145] on p "[DATE] - [DATE]" at bounding box center [145, 148] width 179 height 8
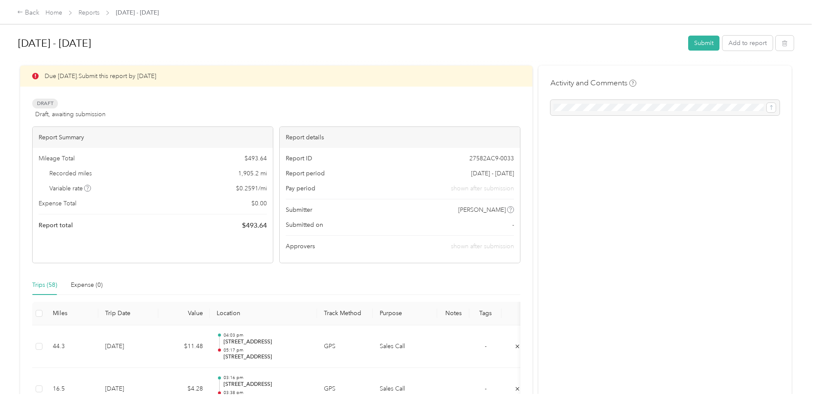
click at [703, 44] on button "Submit" at bounding box center [703, 43] width 31 height 15
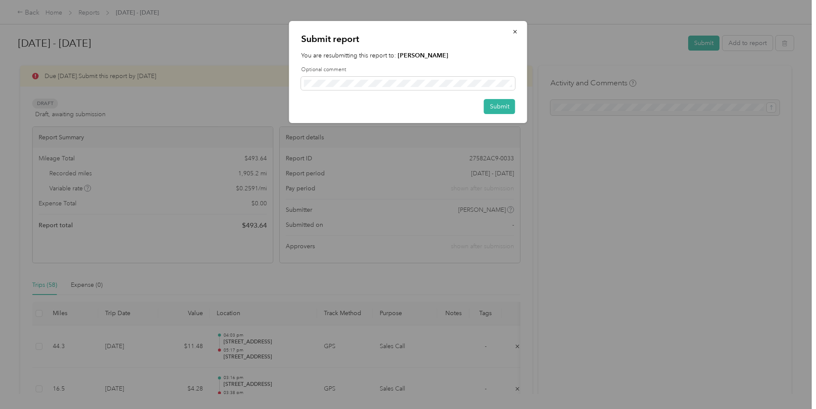
click at [499, 107] on button "Submit" at bounding box center [499, 106] width 31 height 15
